Goal: Task Accomplishment & Management: Manage account settings

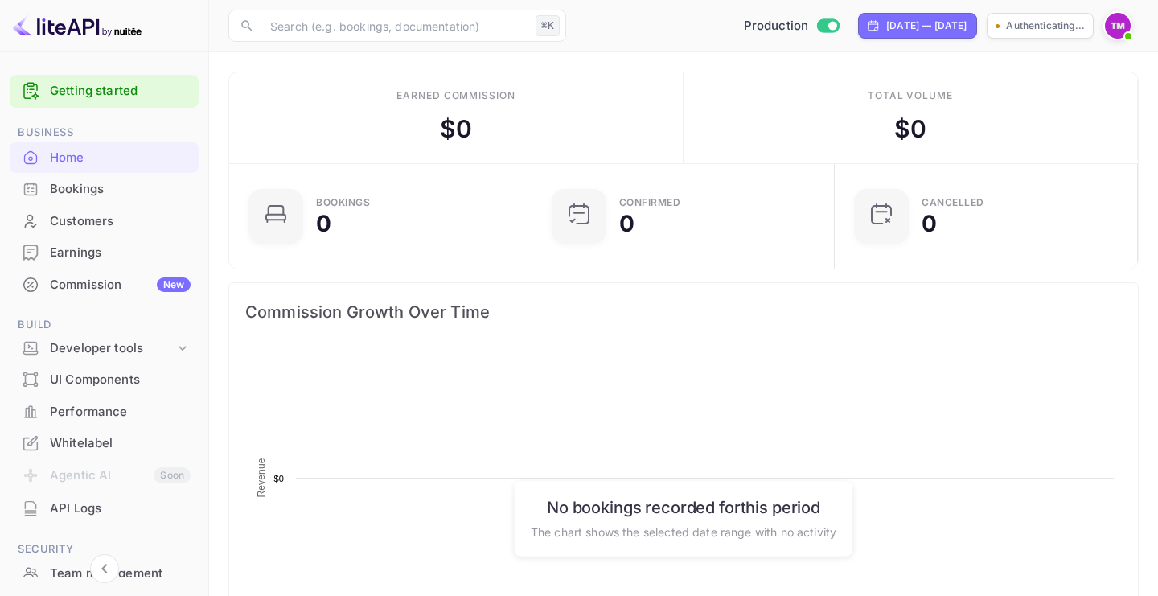
scroll to position [211, 0]
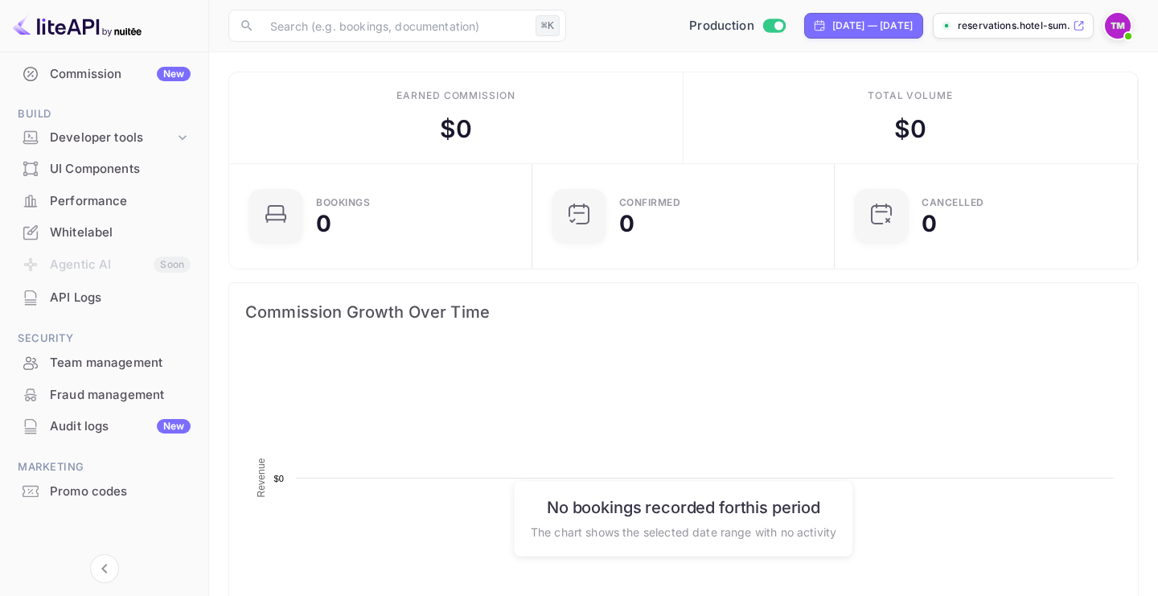
click at [71, 227] on div "Whitelabel" at bounding box center [120, 233] width 141 height 18
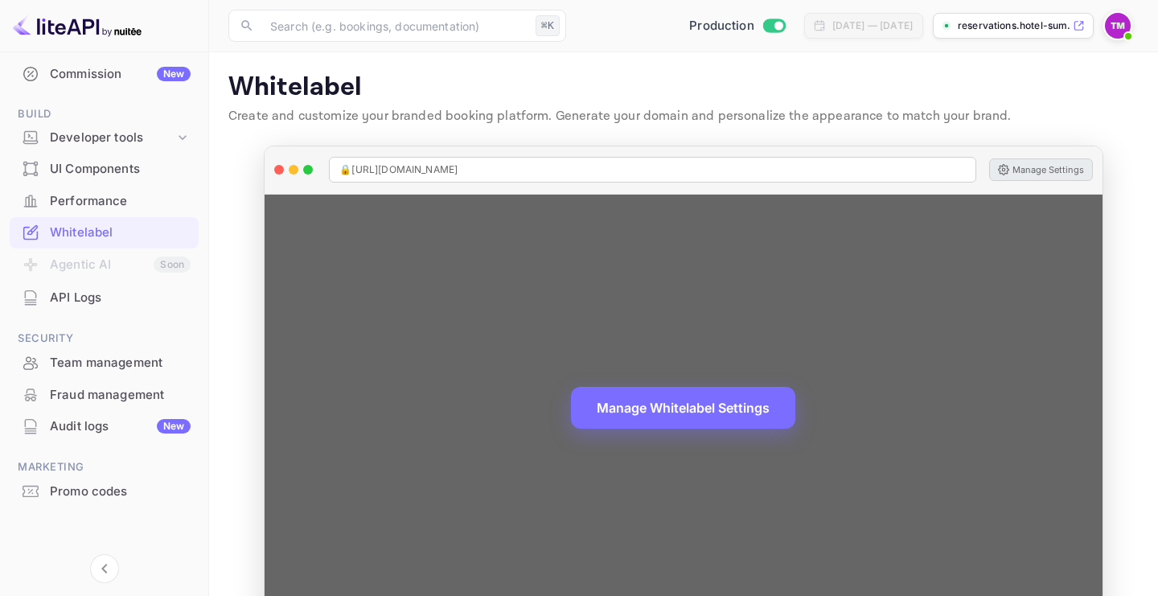
click at [1026, 163] on button "Manage Settings" at bounding box center [1041, 169] width 104 height 23
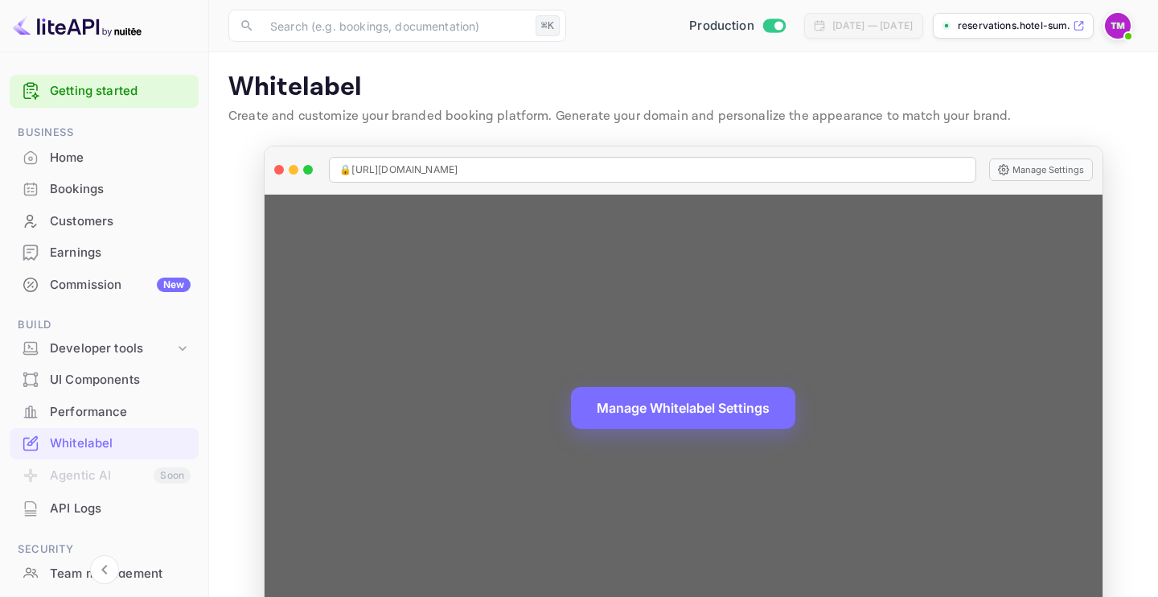
scroll to position [35, 0]
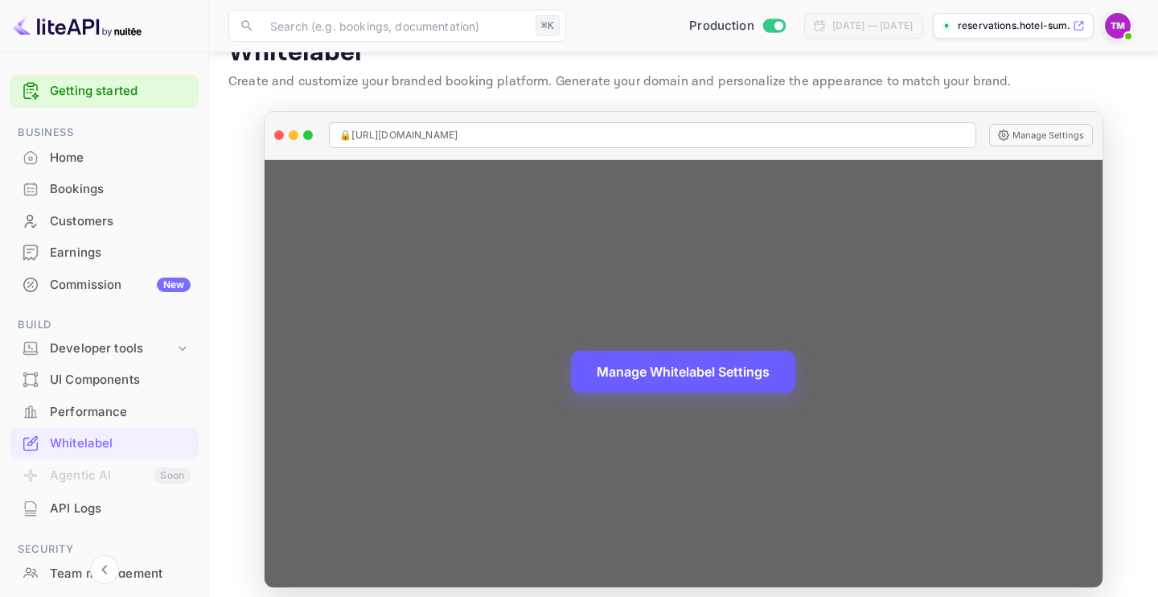
click at [684, 382] on button "Manage Whitelabel Settings" at bounding box center [683, 372] width 224 height 42
